Goal: Information Seeking & Learning: Learn about a topic

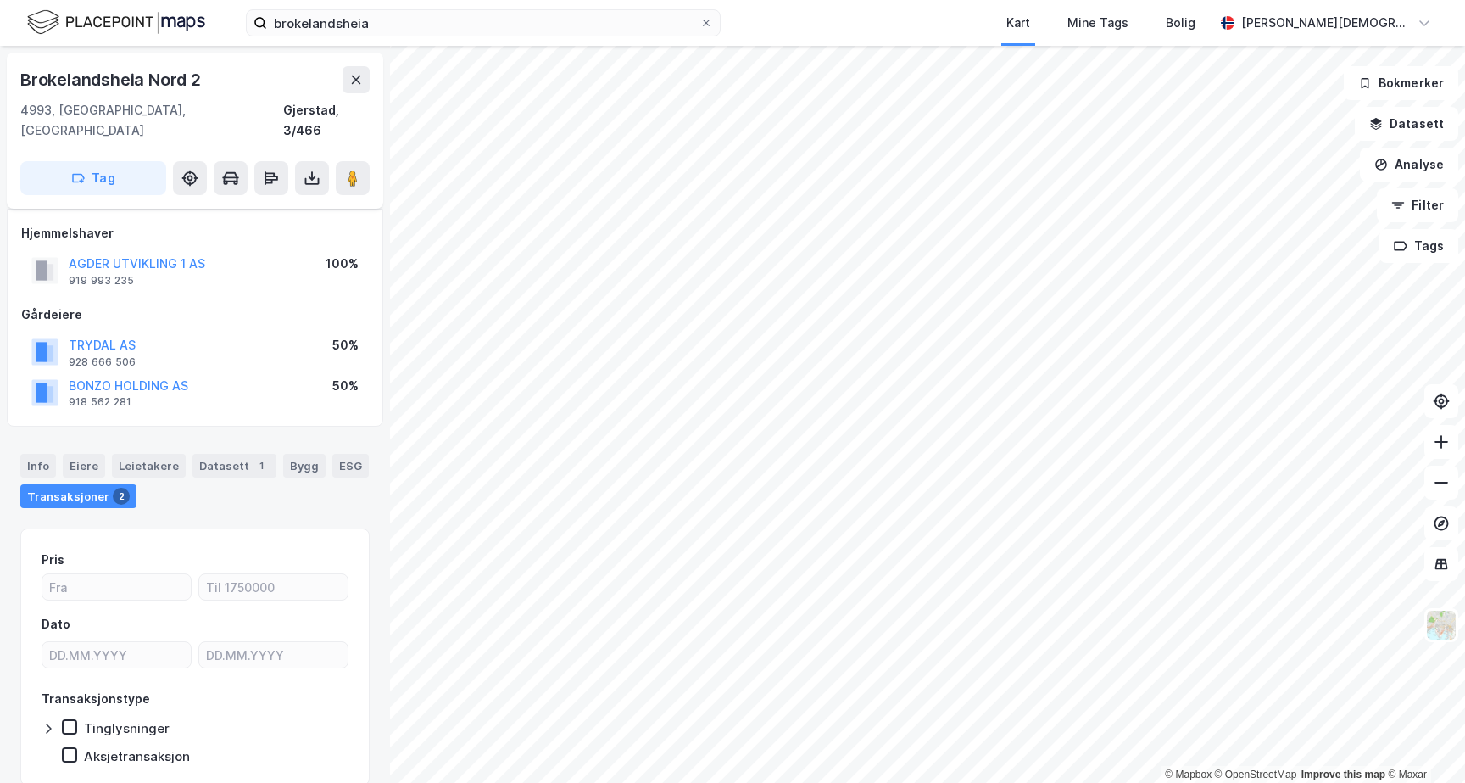
scroll to position [42, 0]
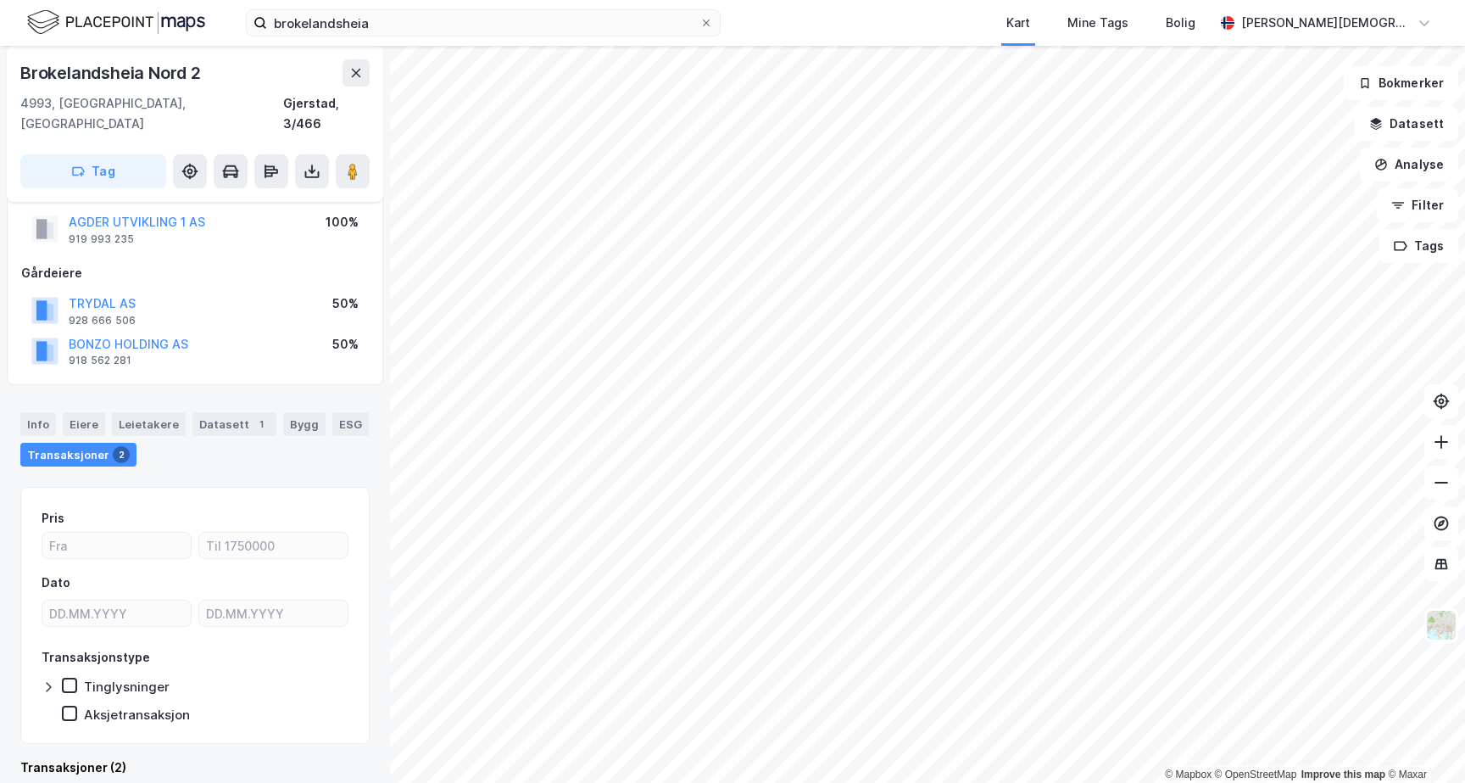
click at [274, 87] on div "Brokelandsheia Nord 2 4993, [GEOGRAPHIC_DATA], Agder Gjerstad, 3/466" at bounding box center [194, 96] width 349 height 75
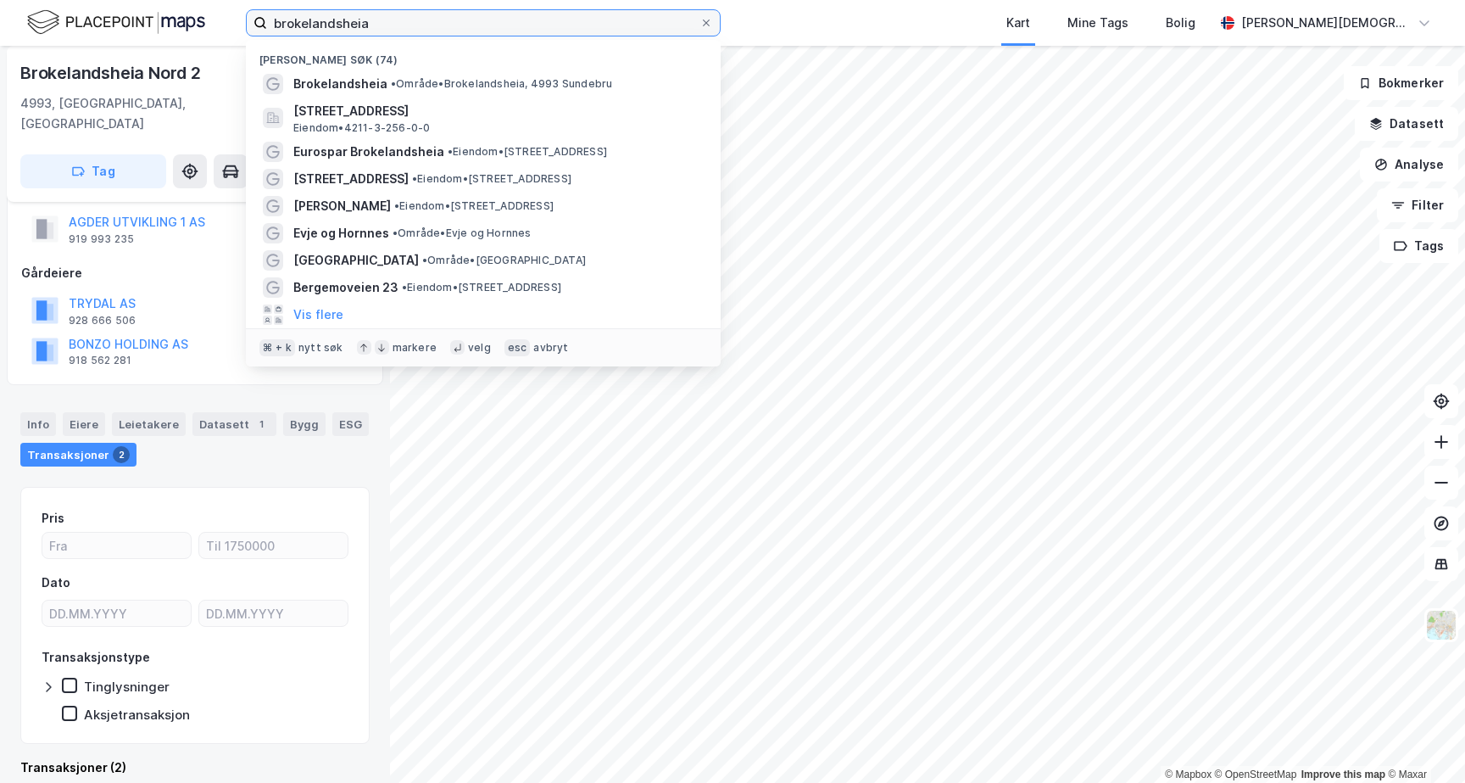
click at [365, 19] on input "brokelandsheia" at bounding box center [483, 22] width 432 height 25
click at [365, 20] on input "brokelandsheia" at bounding box center [483, 22] width 432 height 25
click at [363, 20] on input "brokelandsheia" at bounding box center [483, 22] width 432 height 25
click at [362, 20] on input "brokelandsheia" at bounding box center [483, 22] width 432 height 25
click at [362, 21] on input "brokelandsheia" at bounding box center [483, 22] width 432 height 25
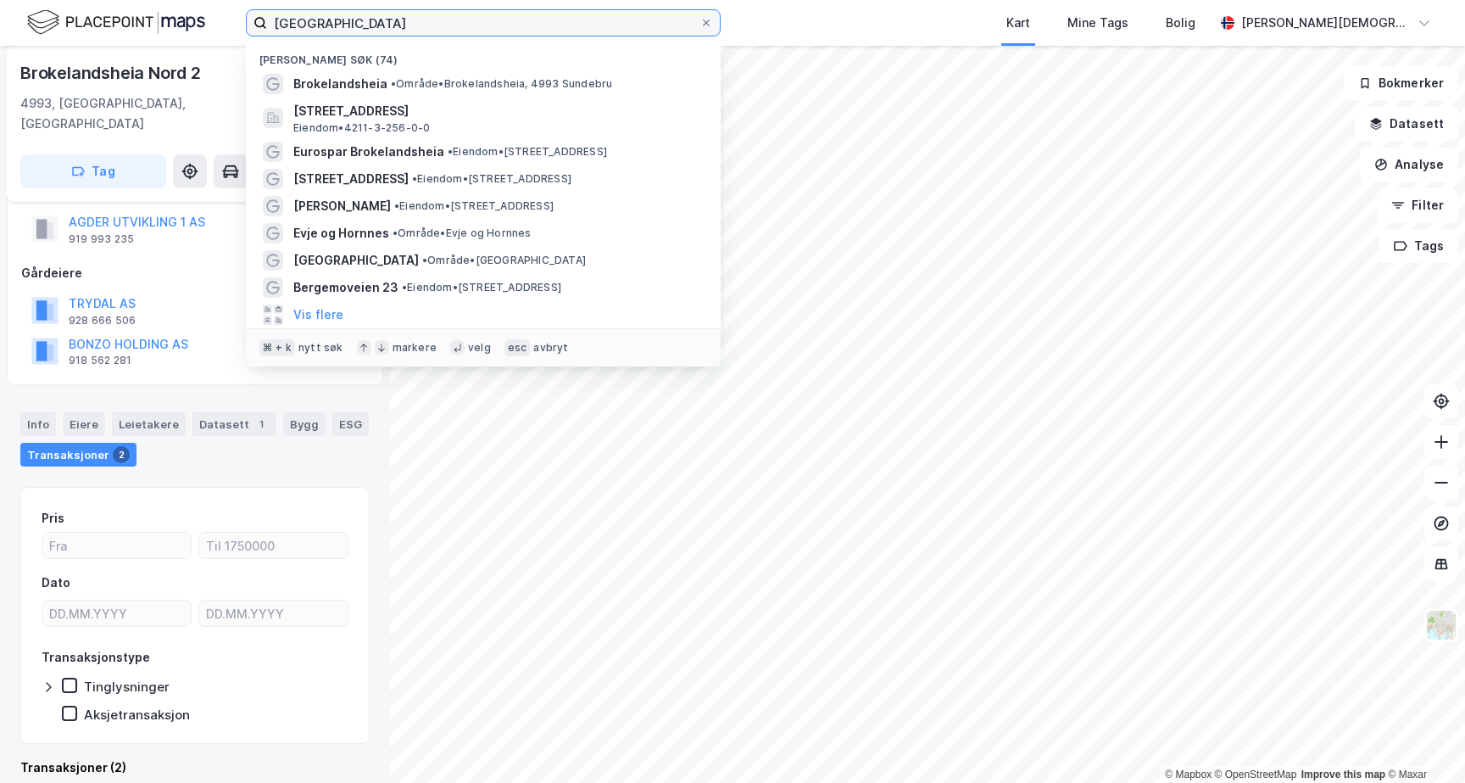
type input "[GEOGRAPHIC_DATA]"
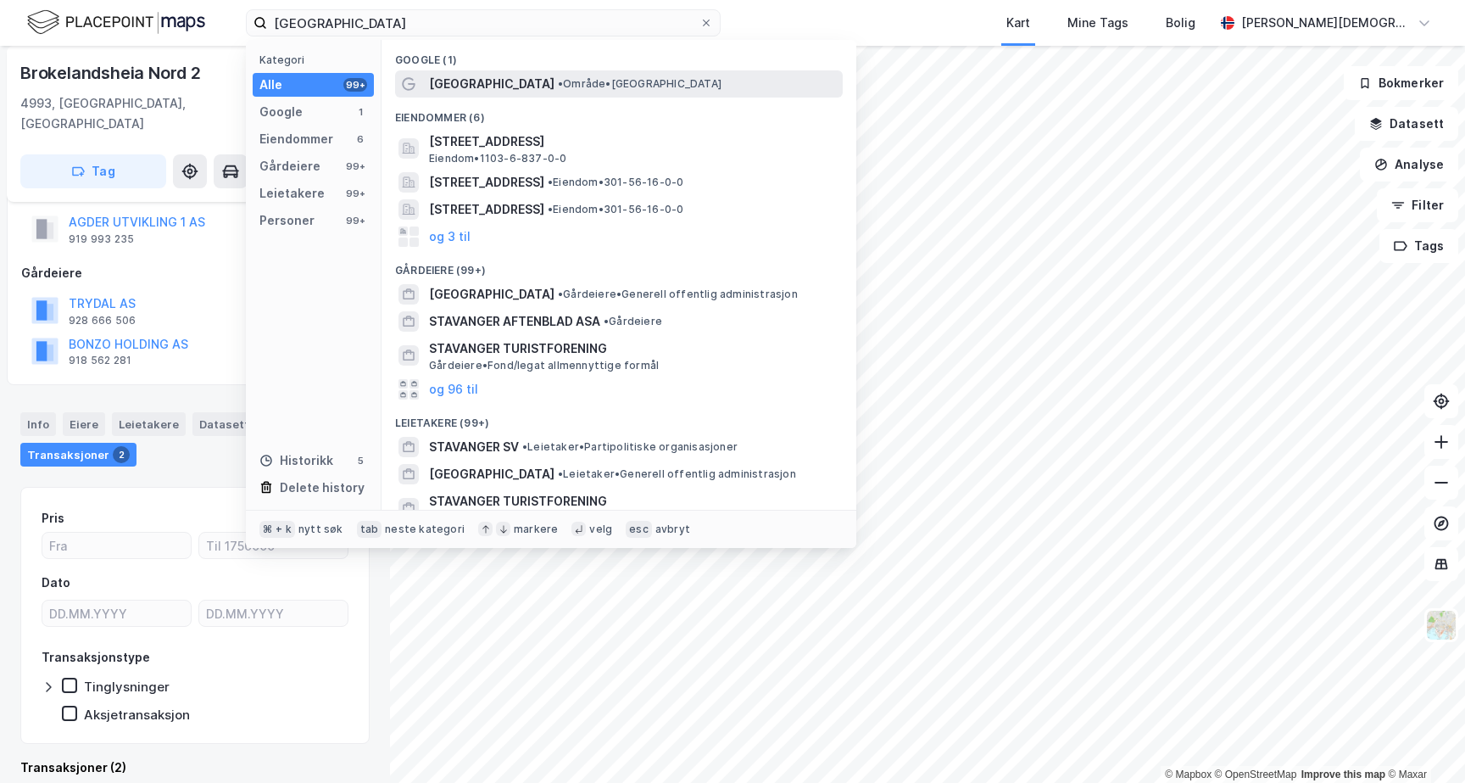
click at [463, 90] on span "[GEOGRAPHIC_DATA]" at bounding box center [491, 84] width 125 height 20
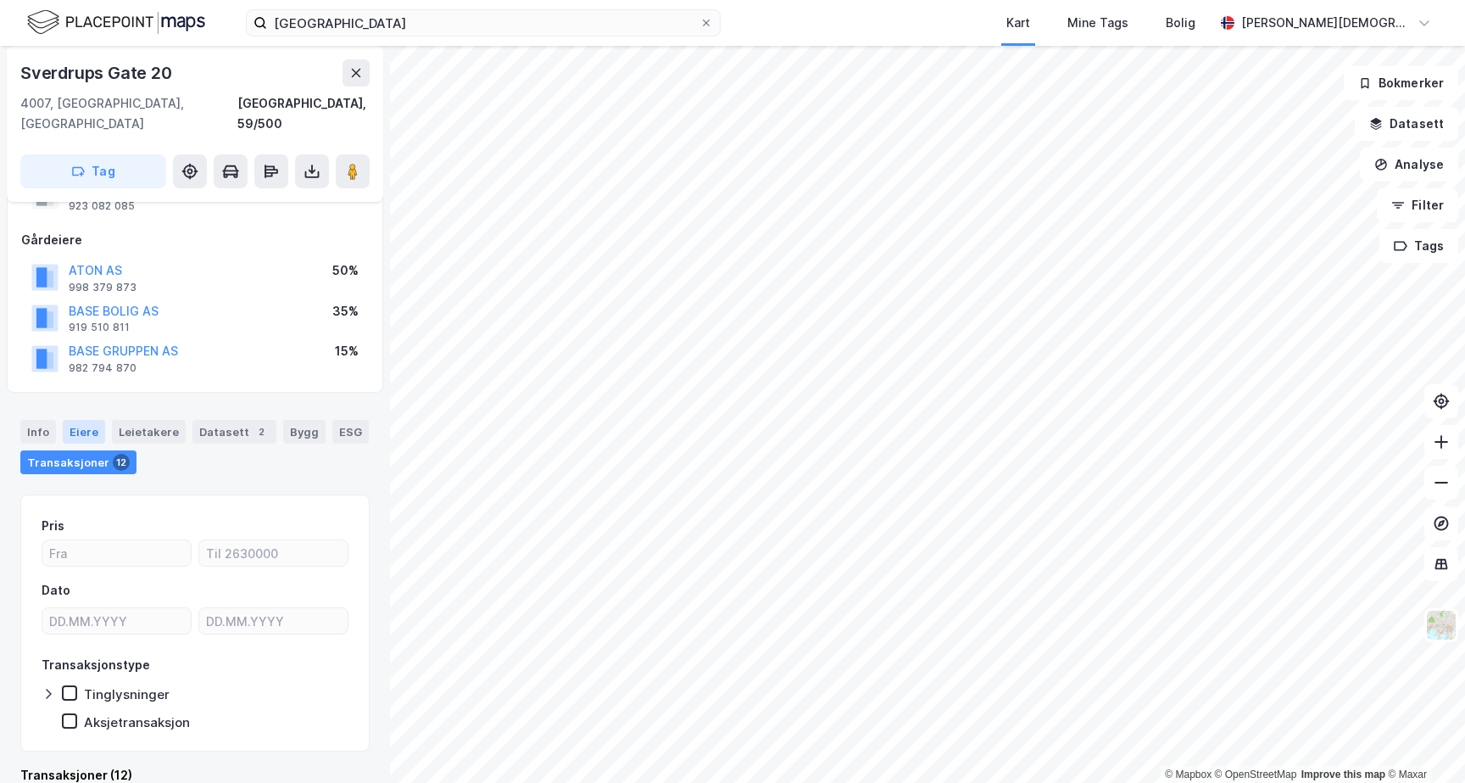
scroll to position [56, 0]
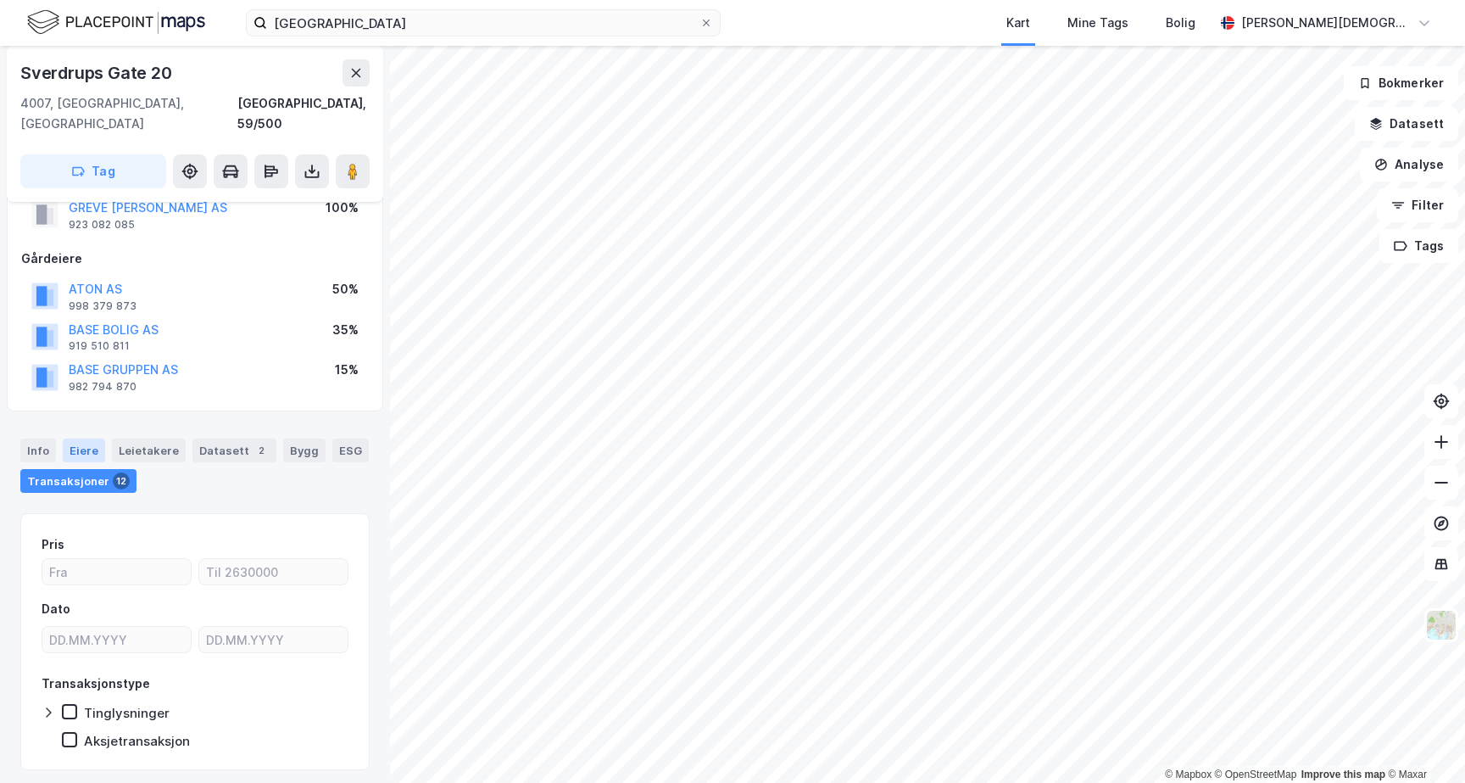
click at [81, 438] on div "Eiere" at bounding box center [84, 450] width 42 height 24
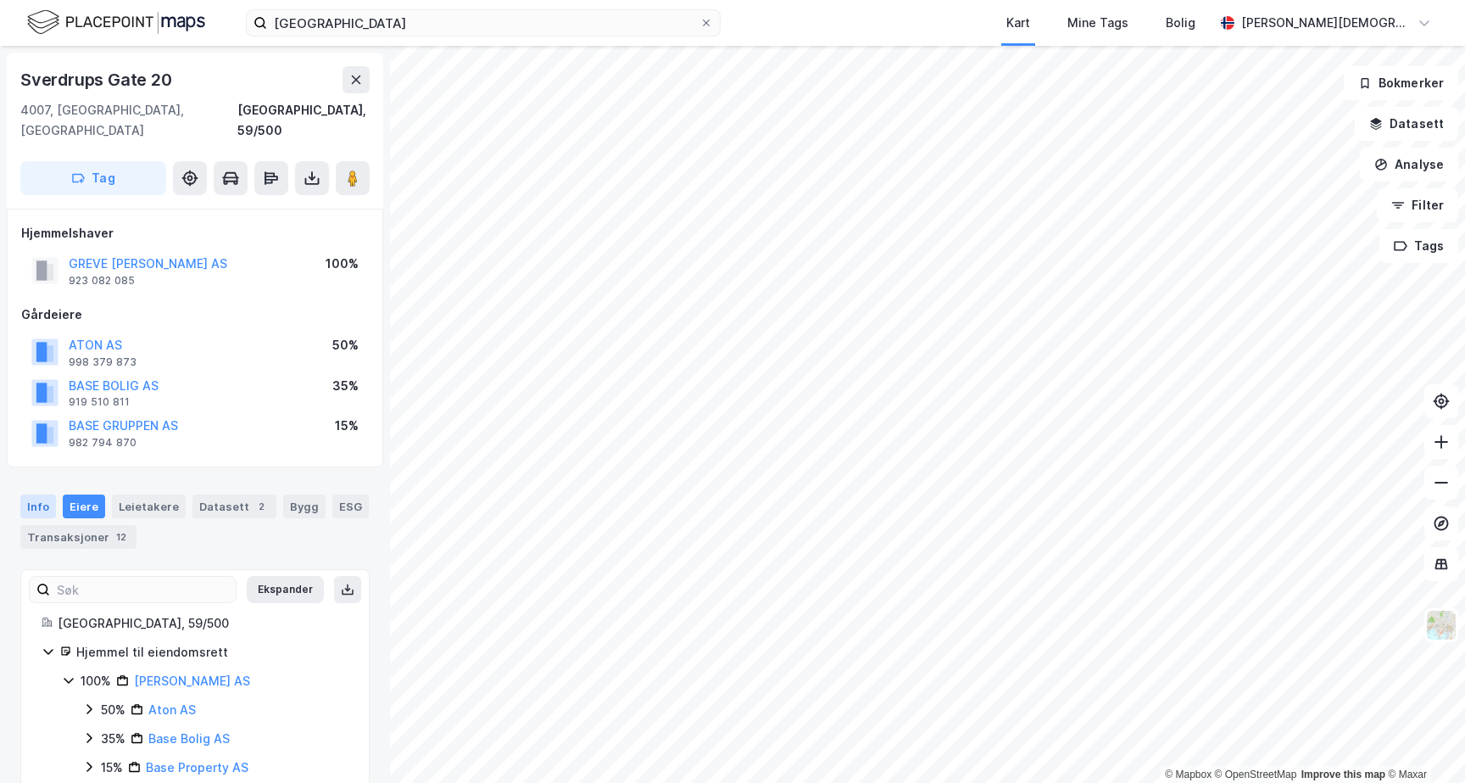
click at [47, 494] on div "Info" at bounding box center [38, 506] width 36 height 24
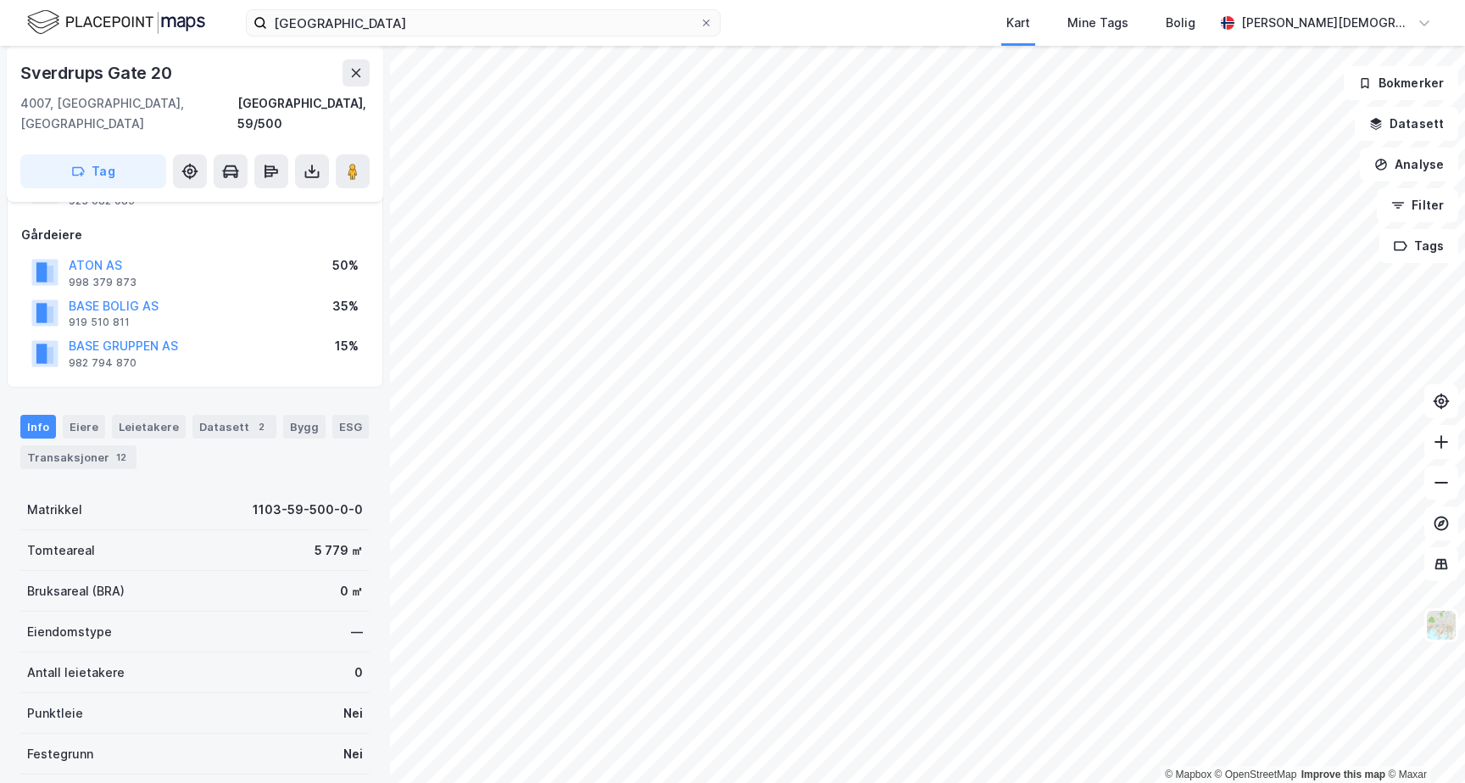
scroll to position [94, 0]
